Goal: Task Accomplishment & Management: Manage account settings

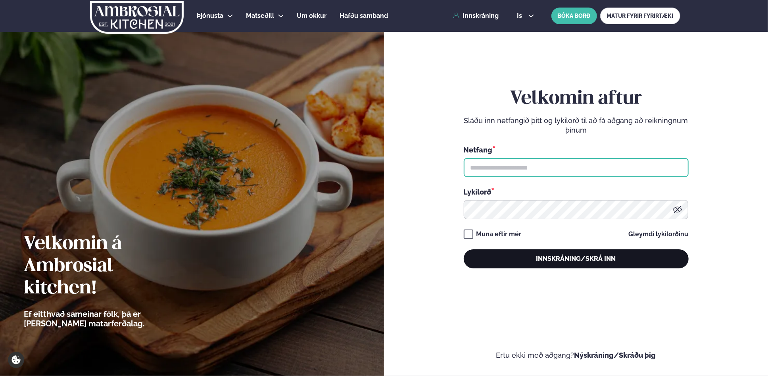
type input "**********"
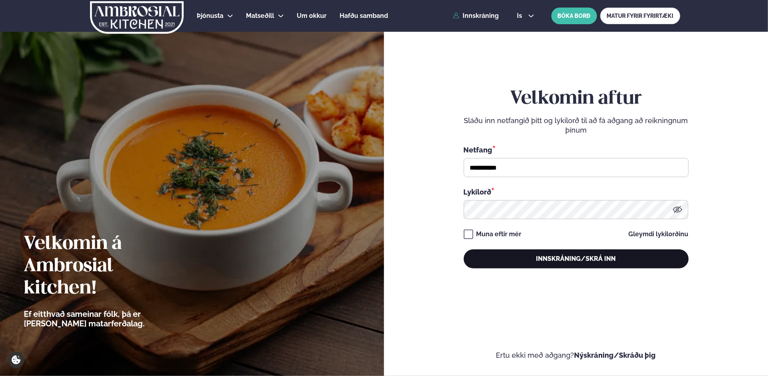
click at [545, 260] on button "Innskráning/Skrá inn" at bounding box center [576, 258] width 225 height 19
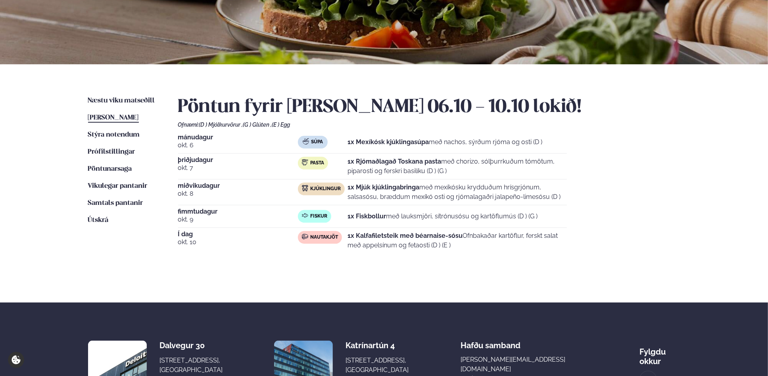
scroll to position [95, 0]
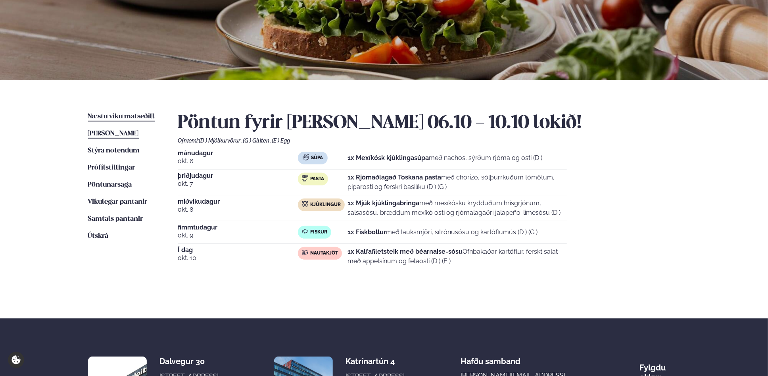
click at [142, 112] on link "Næstu [PERSON_NAME] matseðill Næsta vika" at bounding box center [121, 117] width 67 height 10
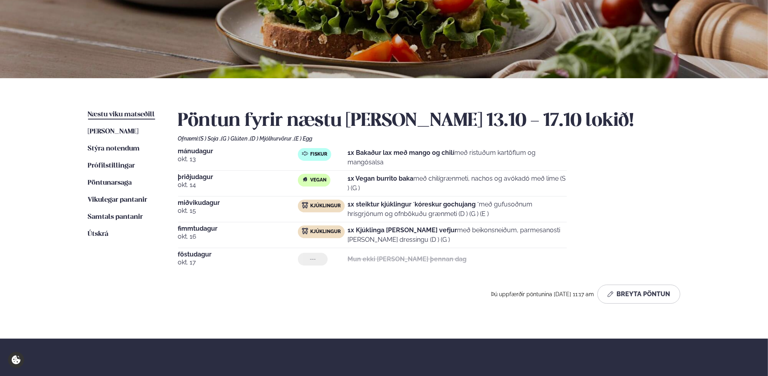
scroll to position [103, 0]
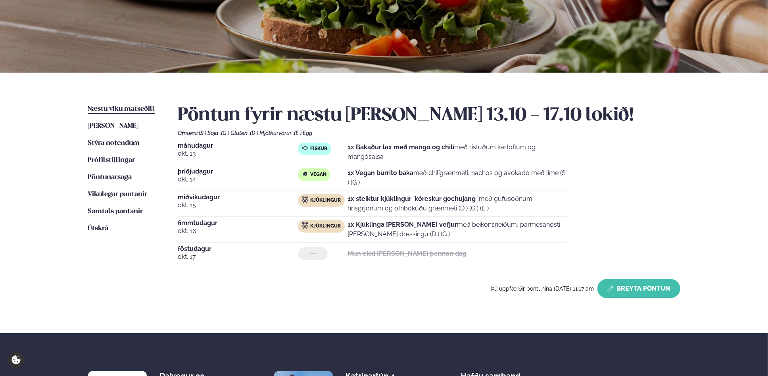
click at [638, 293] on button "Breyta Pöntun" at bounding box center [639, 288] width 83 height 19
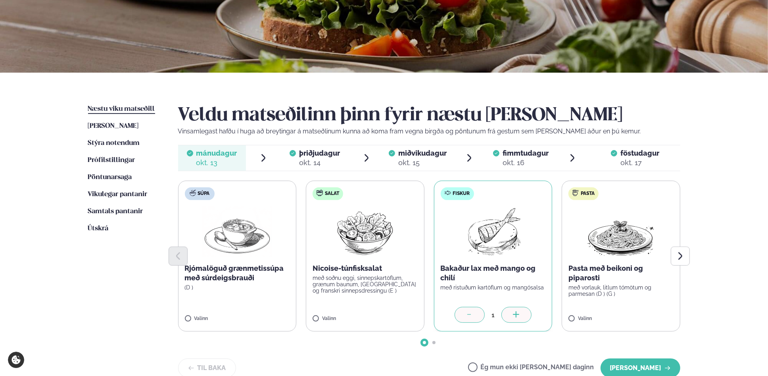
click at [636, 158] on div "okt. 17" at bounding box center [640, 163] width 39 height 10
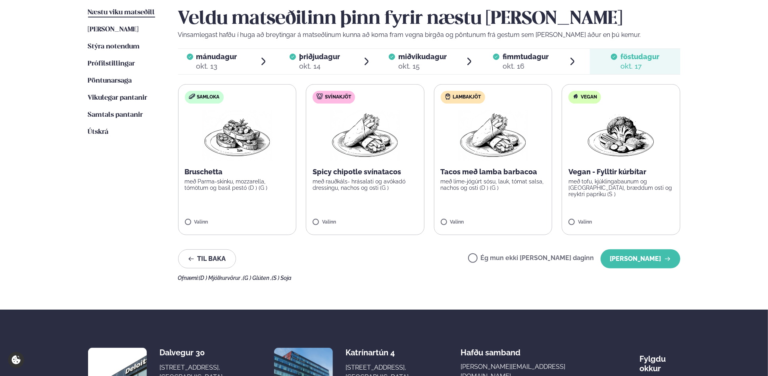
scroll to position [190, 0]
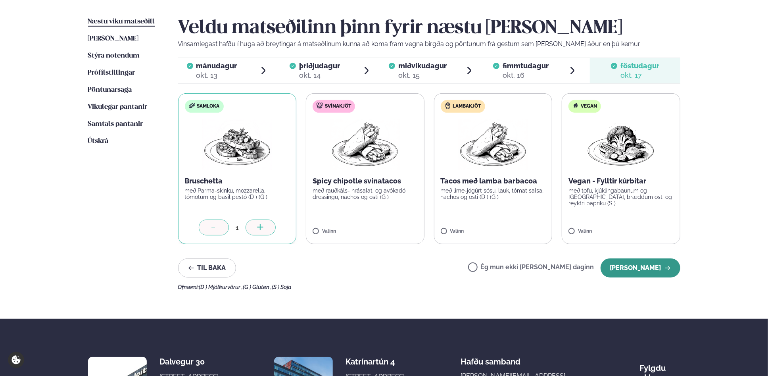
click at [648, 267] on button "[PERSON_NAME]" at bounding box center [641, 267] width 80 height 19
